Goal: Task Accomplishment & Management: Manage account settings

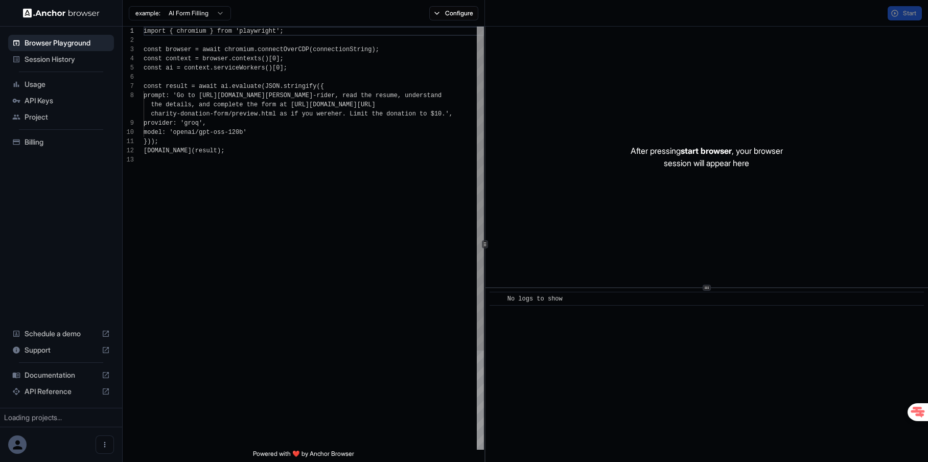
scroll to position [74, 0]
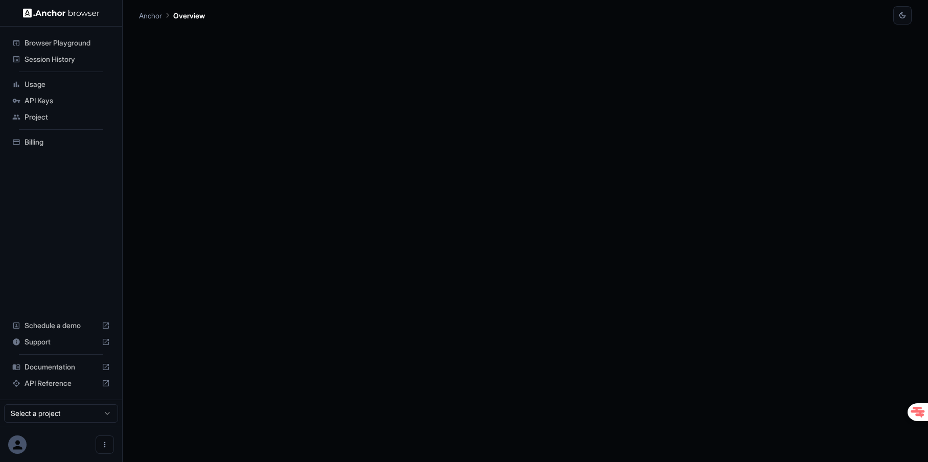
click at [43, 140] on span "Billing" at bounding box center [67, 142] width 85 height 10
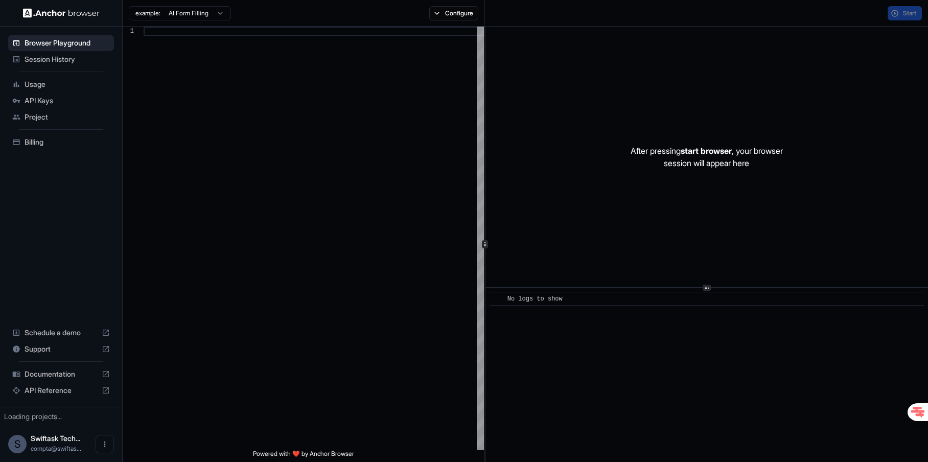
scroll to position [74, 0]
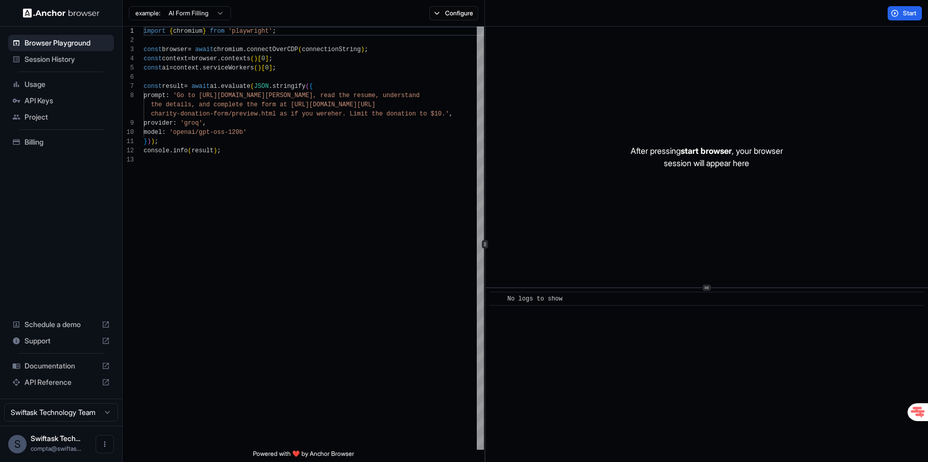
click at [38, 141] on span "Billing" at bounding box center [67, 142] width 85 height 10
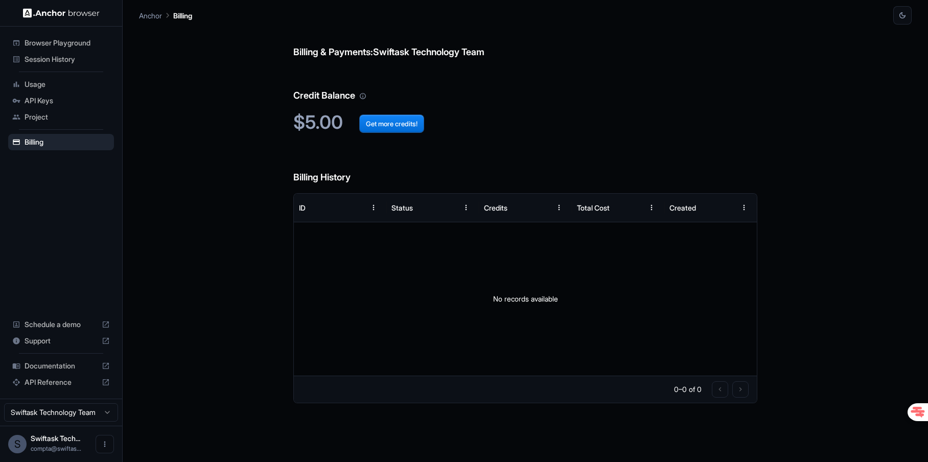
click at [245, 152] on div "Billing & Payments: Swiftask Technology Team Credit Balance $5.00 Get more cred…" at bounding box center [525, 244] width 773 height 438
click at [54, 101] on span "API Keys" at bounding box center [67, 101] width 85 height 10
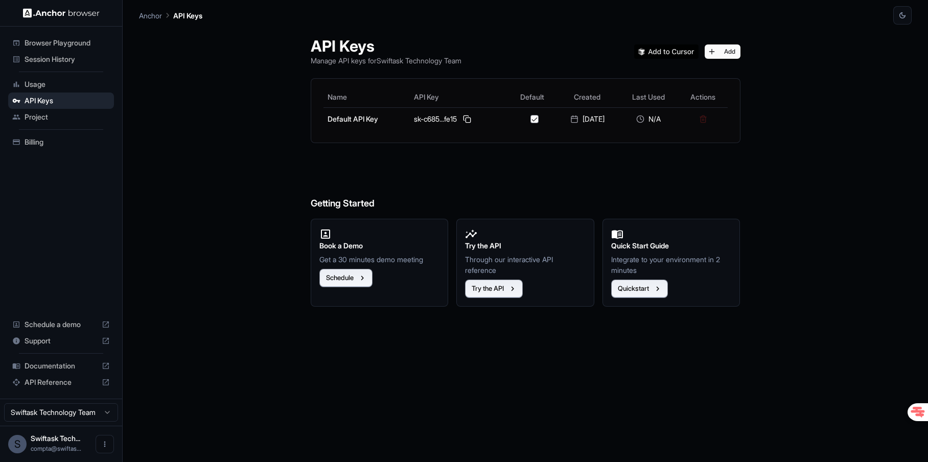
click at [423, 151] on div "API Keys Manage API keys for Swiftask Technology Team Add Name API Key Default …" at bounding box center [525, 244] width 454 height 438
click at [741, 44] on div "Add" at bounding box center [687, 51] width 106 height 14
click at [740, 49] on button "Add" at bounding box center [723, 51] width 36 height 14
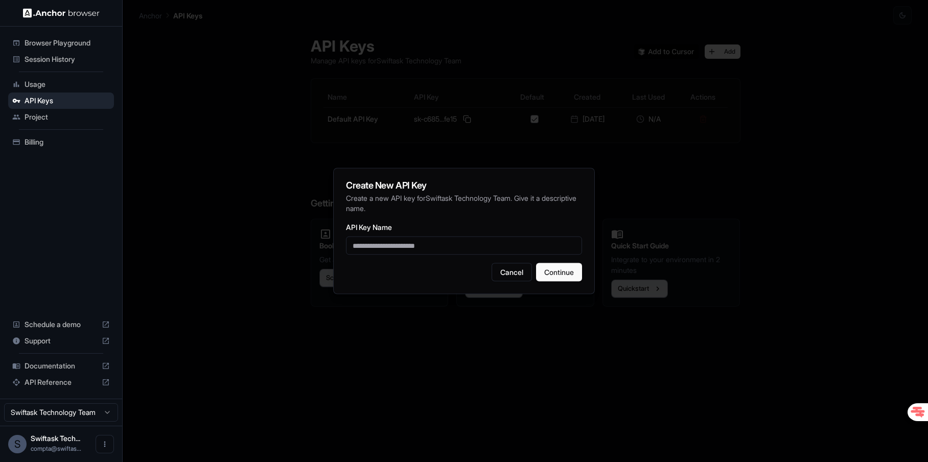
click at [430, 241] on input "API Key Name" at bounding box center [464, 246] width 236 height 18
type input "*******"
click at [571, 274] on button "Continue" at bounding box center [559, 272] width 46 height 18
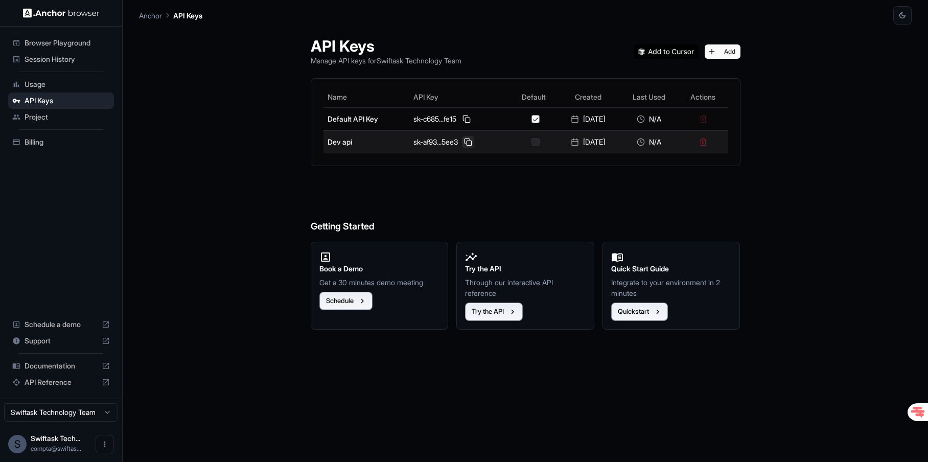
click at [466, 143] on button at bounding box center [468, 142] width 12 height 12
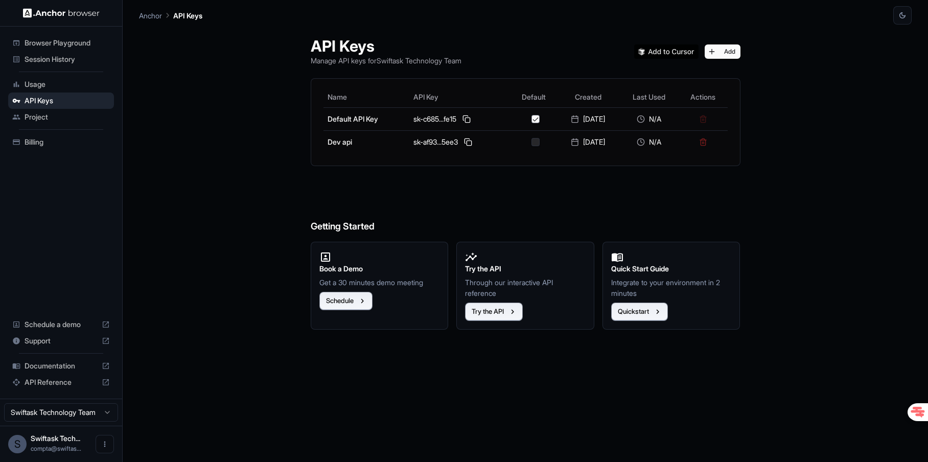
click at [59, 140] on span "Billing" at bounding box center [67, 142] width 85 height 10
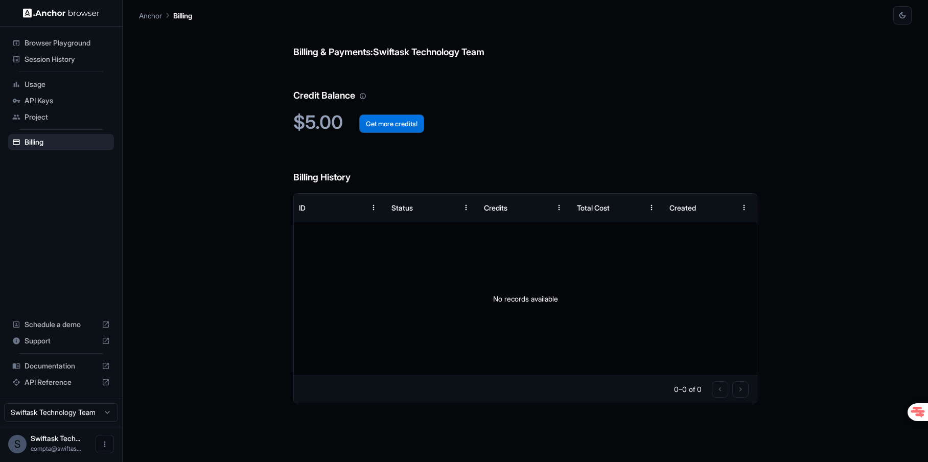
click at [387, 123] on button "Get more credits!" at bounding box center [391, 123] width 65 height 18
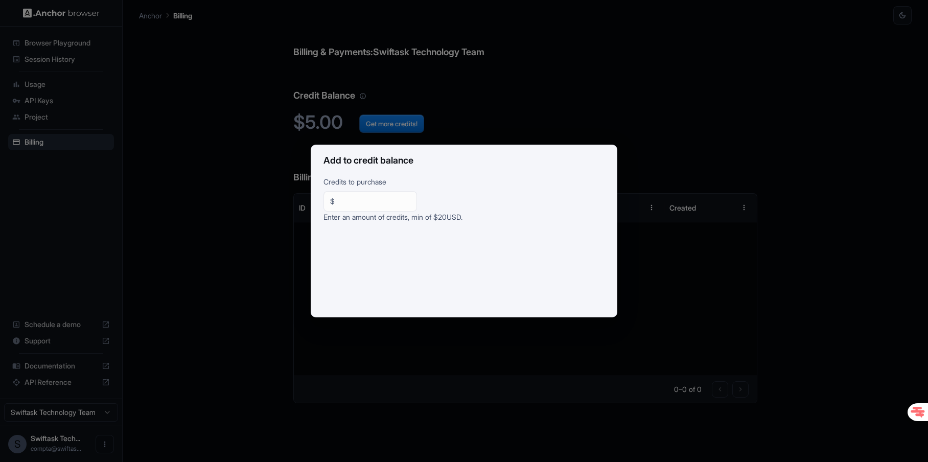
click at [256, 229] on div "Add to credit balance Credits to purchase $ ** ​ Enter an amount of credits, mi…" at bounding box center [464, 231] width 928 height 462
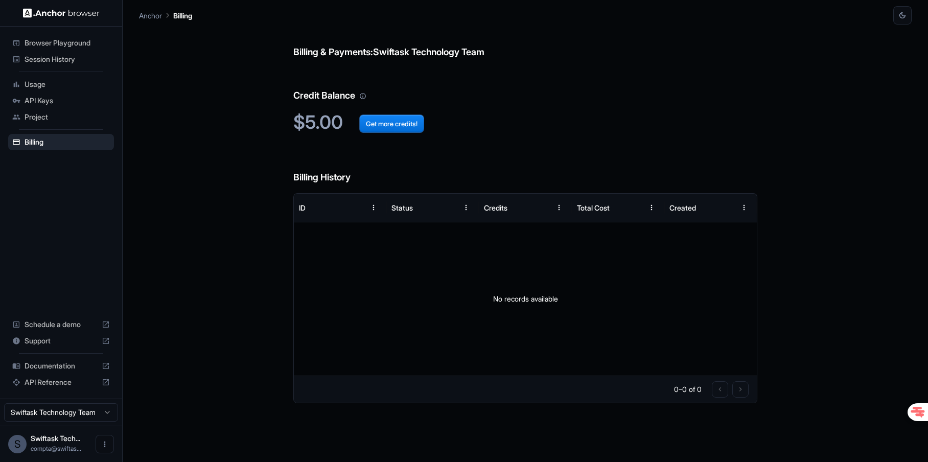
click at [66, 82] on span "Usage" at bounding box center [67, 84] width 85 height 10
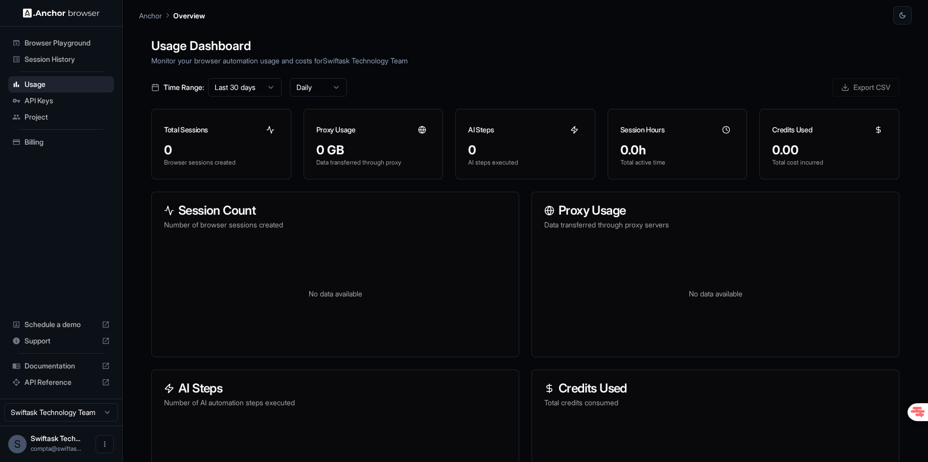
click at [80, 44] on span "Browser Playground" at bounding box center [67, 43] width 85 height 10
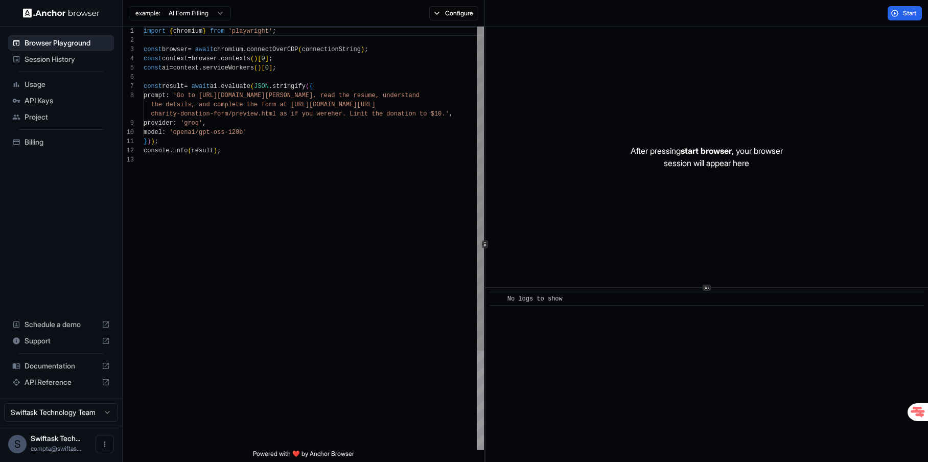
type textarea "**********"
click at [266, 171] on div "import { chromium } from 'playwright' ; const browser = await chromium . connec…" at bounding box center [314, 303] width 340 height 552
click at [262, 157] on div "import { chromium } from 'playwright' ; const browser = await chromium . connec…" at bounding box center [314, 303] width 340 height 552
